Goal: Information Seeking & Learning: Learn about a topic

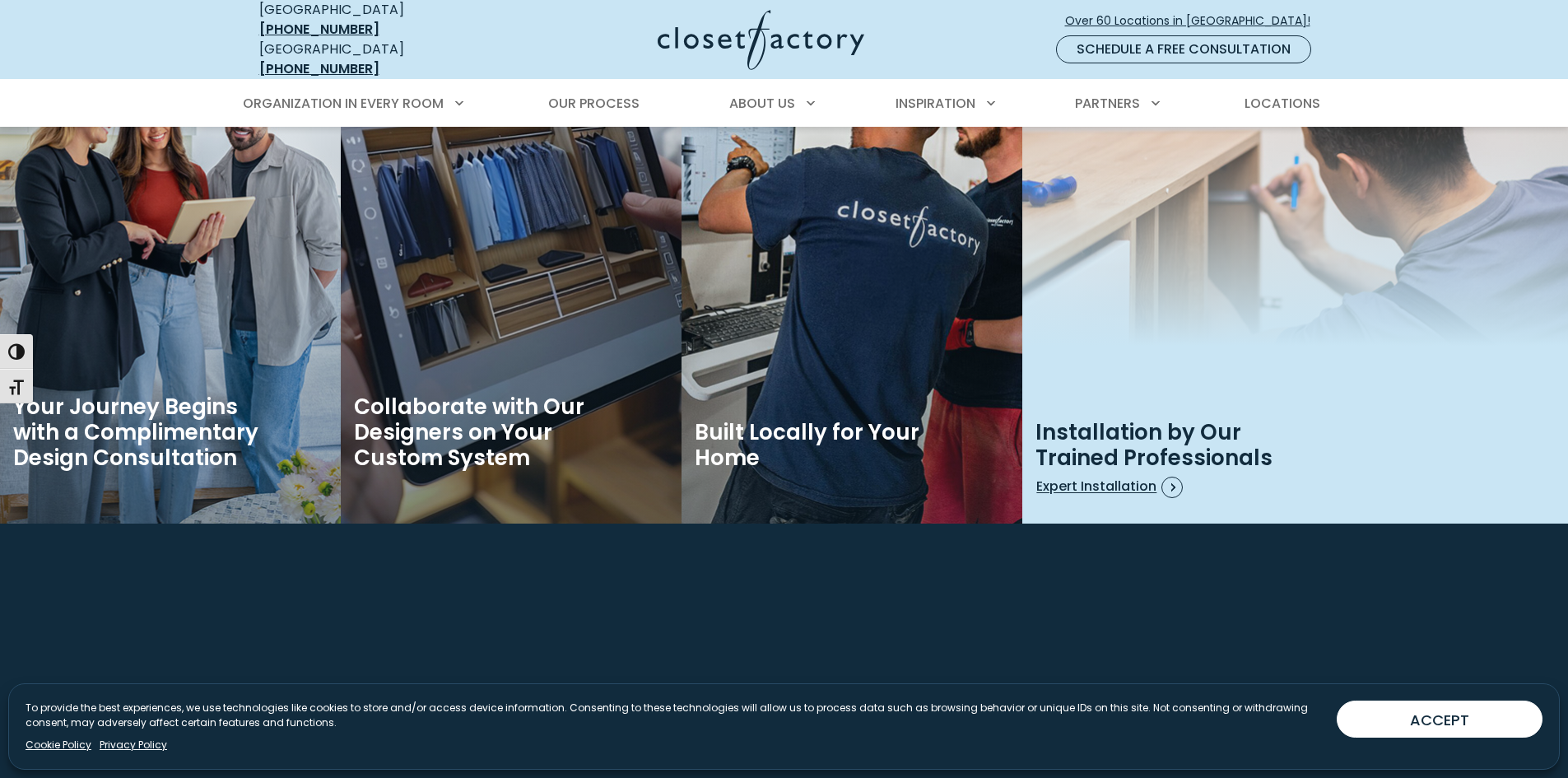
scroll to position [2717, 0]
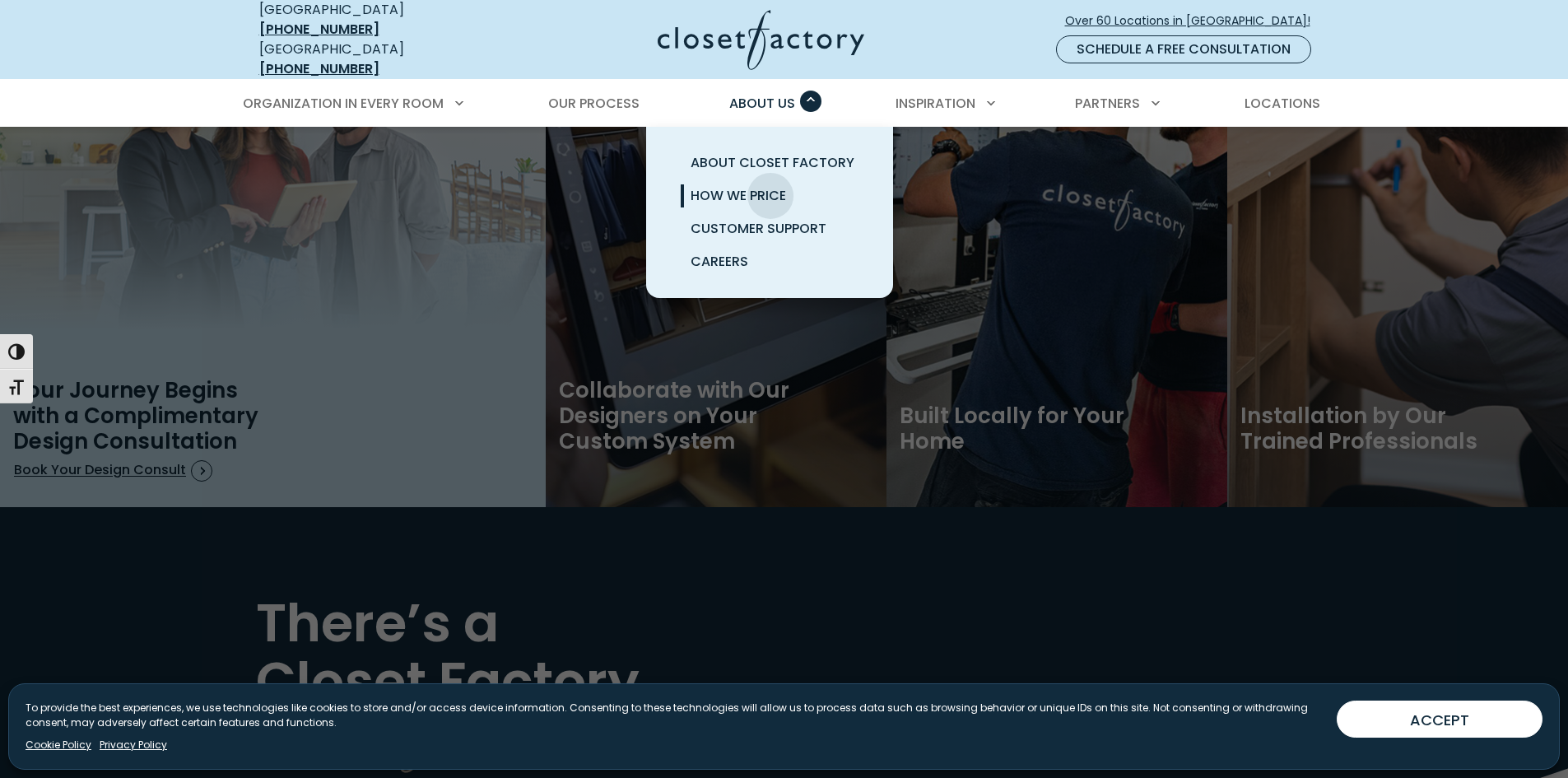
click at [771, 186] on span "How We Price" at bounding box center [738, 195] width 96 height 19
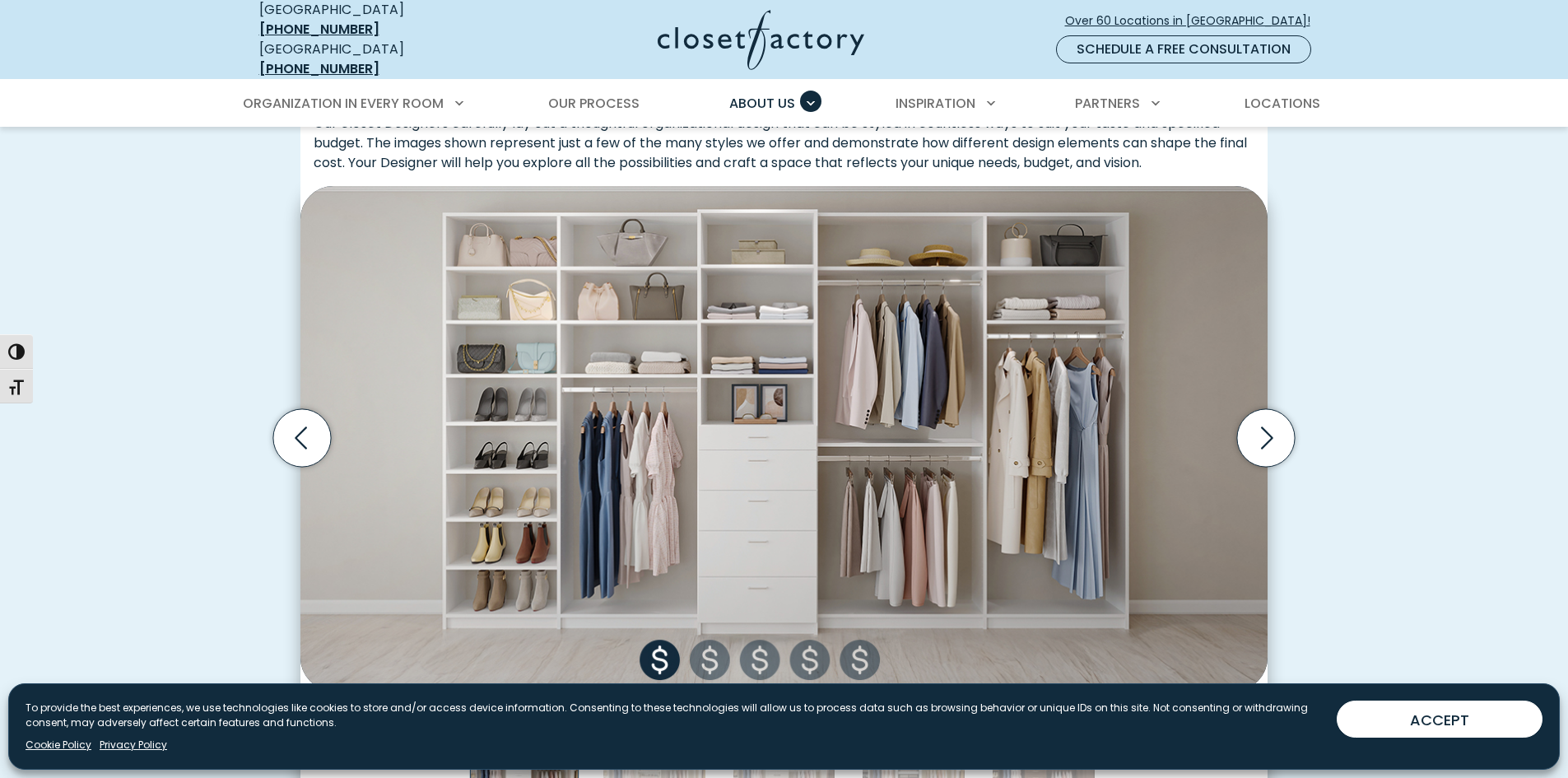
scroll to position [576, 0]
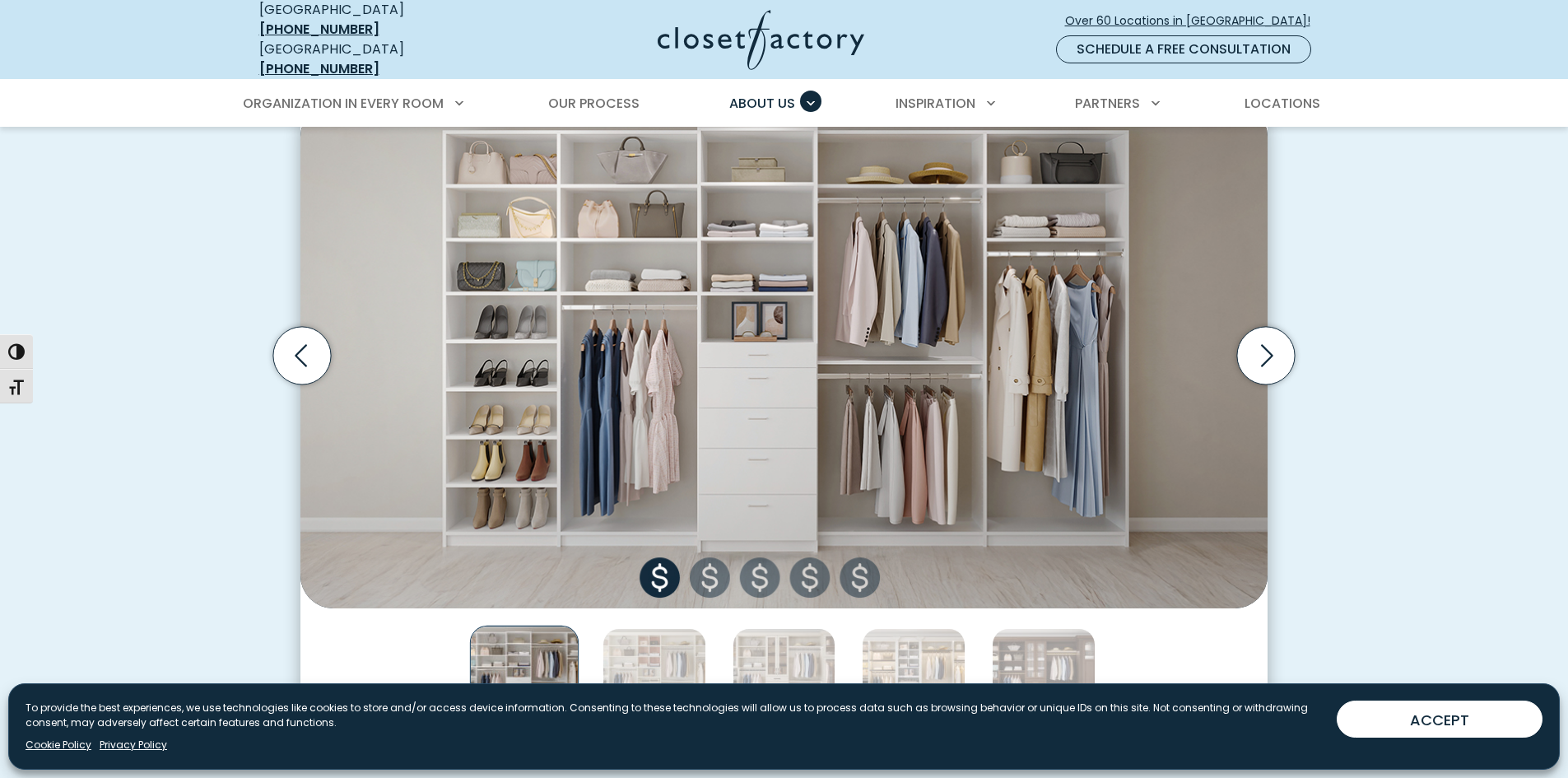
click at [713, 572] on img "Thumbnail Gallery" at bounding box center [783, 356] width 967 height 504
click at [1264, 361] on icon "Next slide" at bounding box center [1265, 355] width 57 height 57
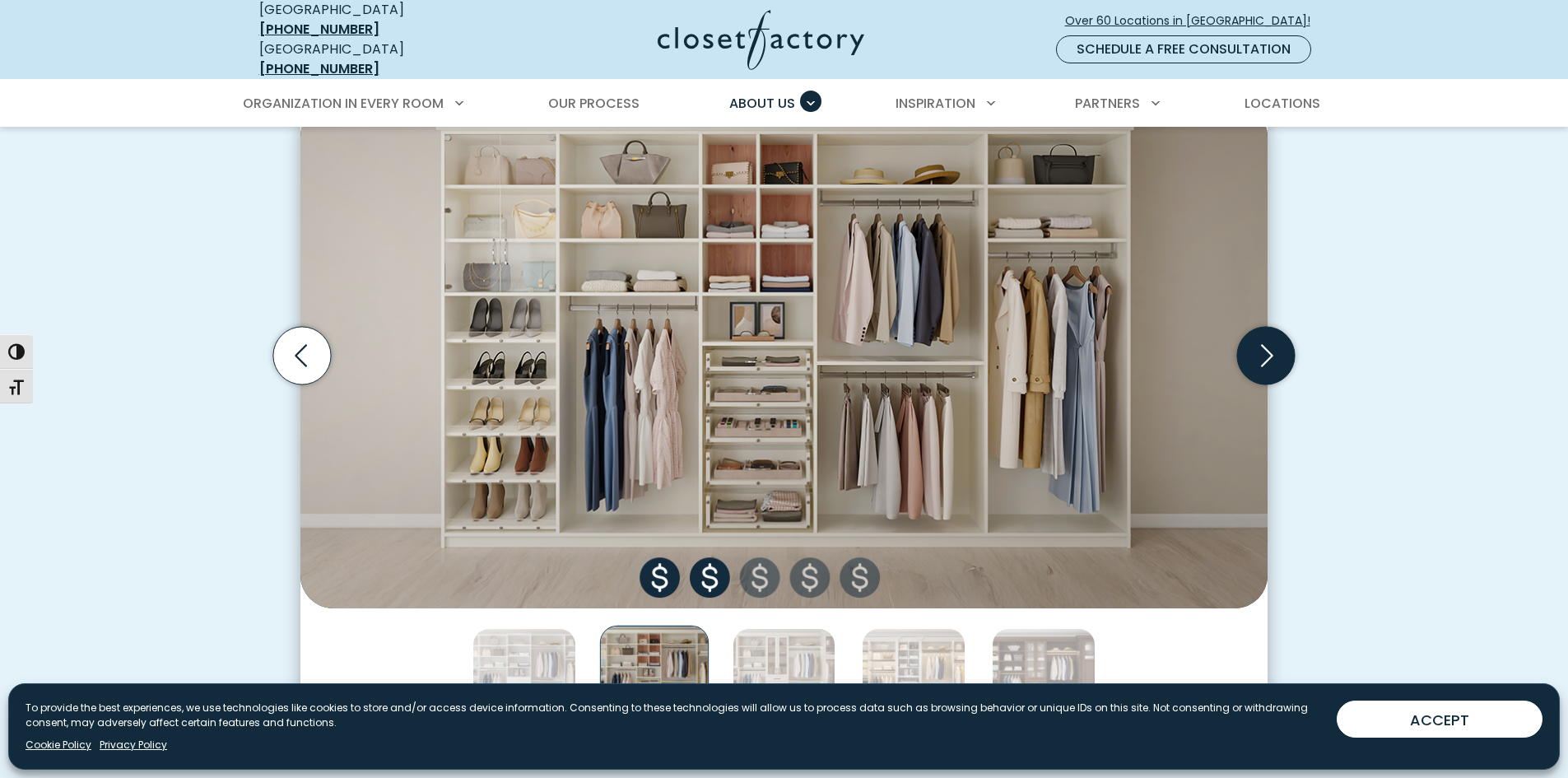
click at [1269, 353] on icon "Next slide" at bounding box center [1265, 355] width 57 height 57
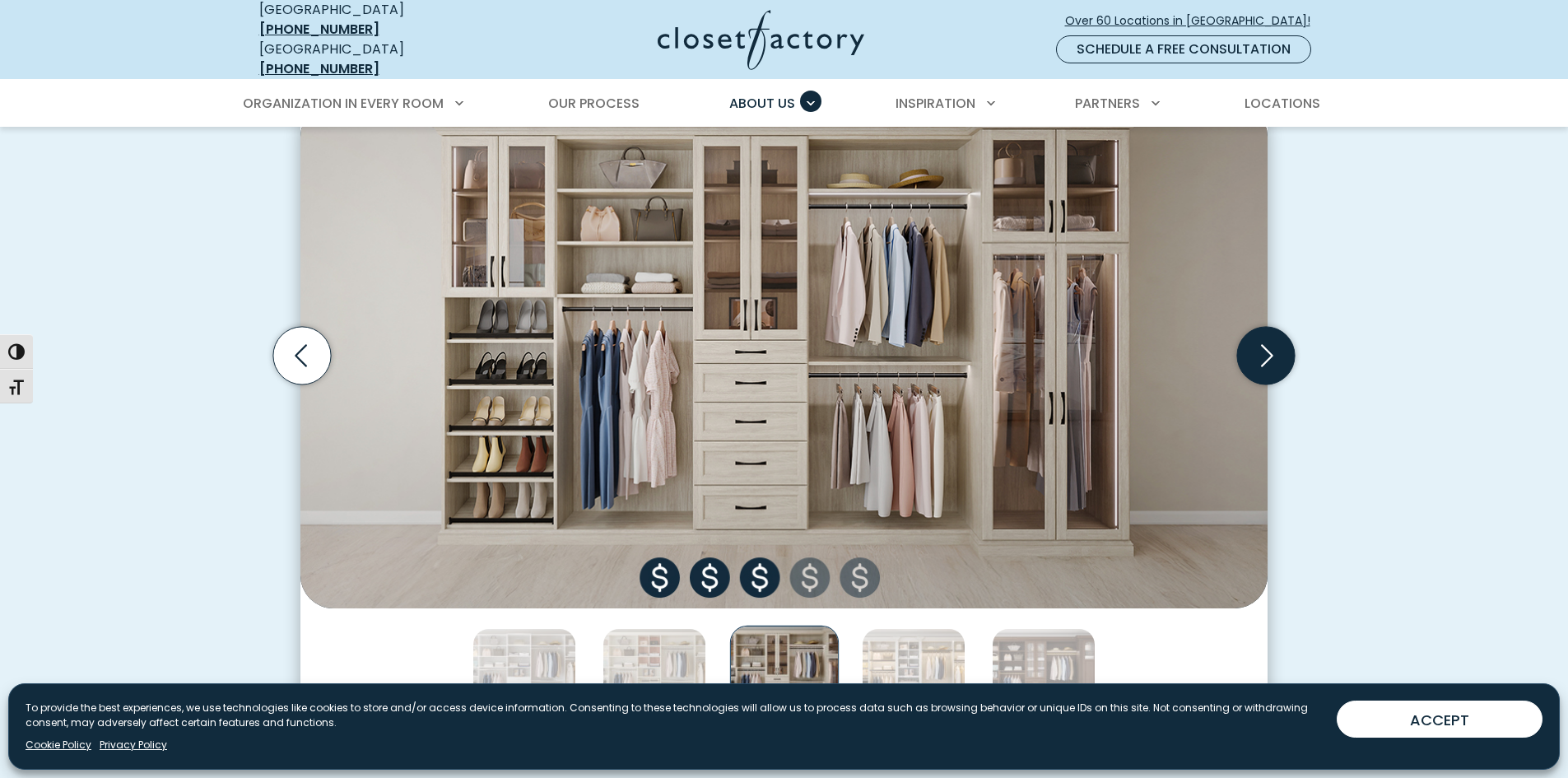
click at [1269, 350] on icon "Next slide" at bounding box center [1265, 355] width 57 height 57
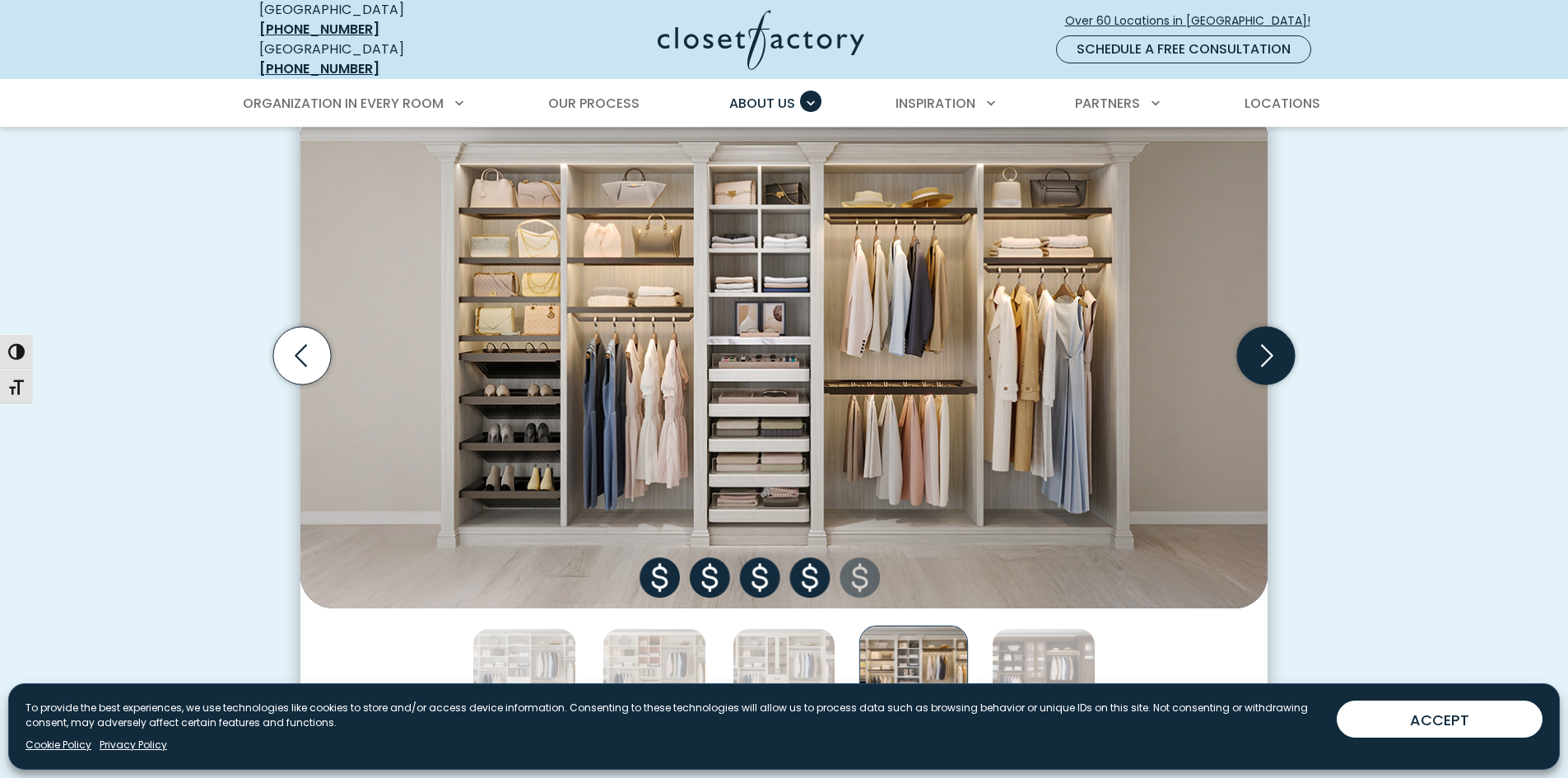
click at [1269, 350] on icon "Next slide" at bounding box center [1265, 355] width 57 height 57
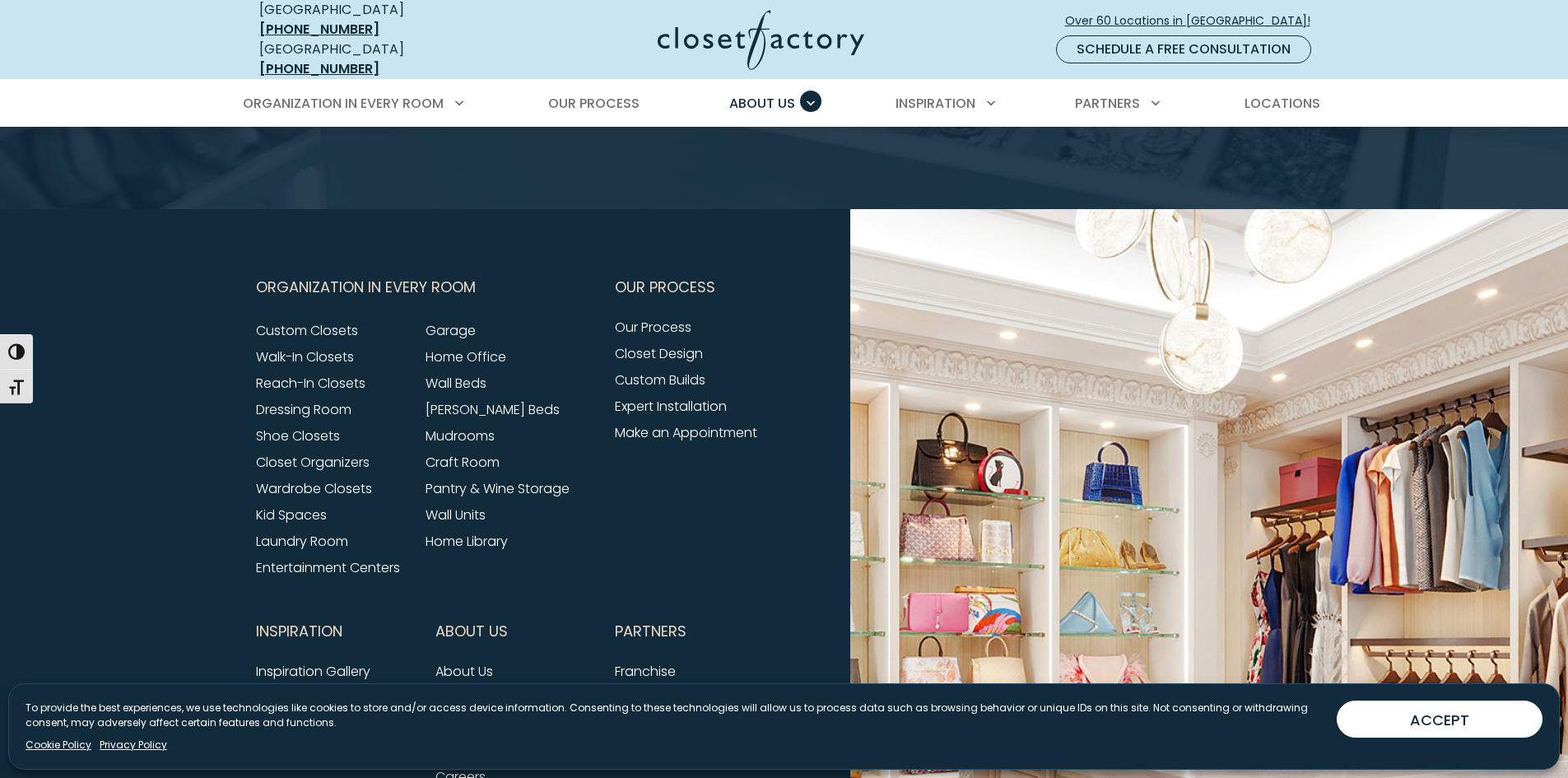
scroll to position [3374, 0]
